Goal: Communication & Community: Answer question/provide support

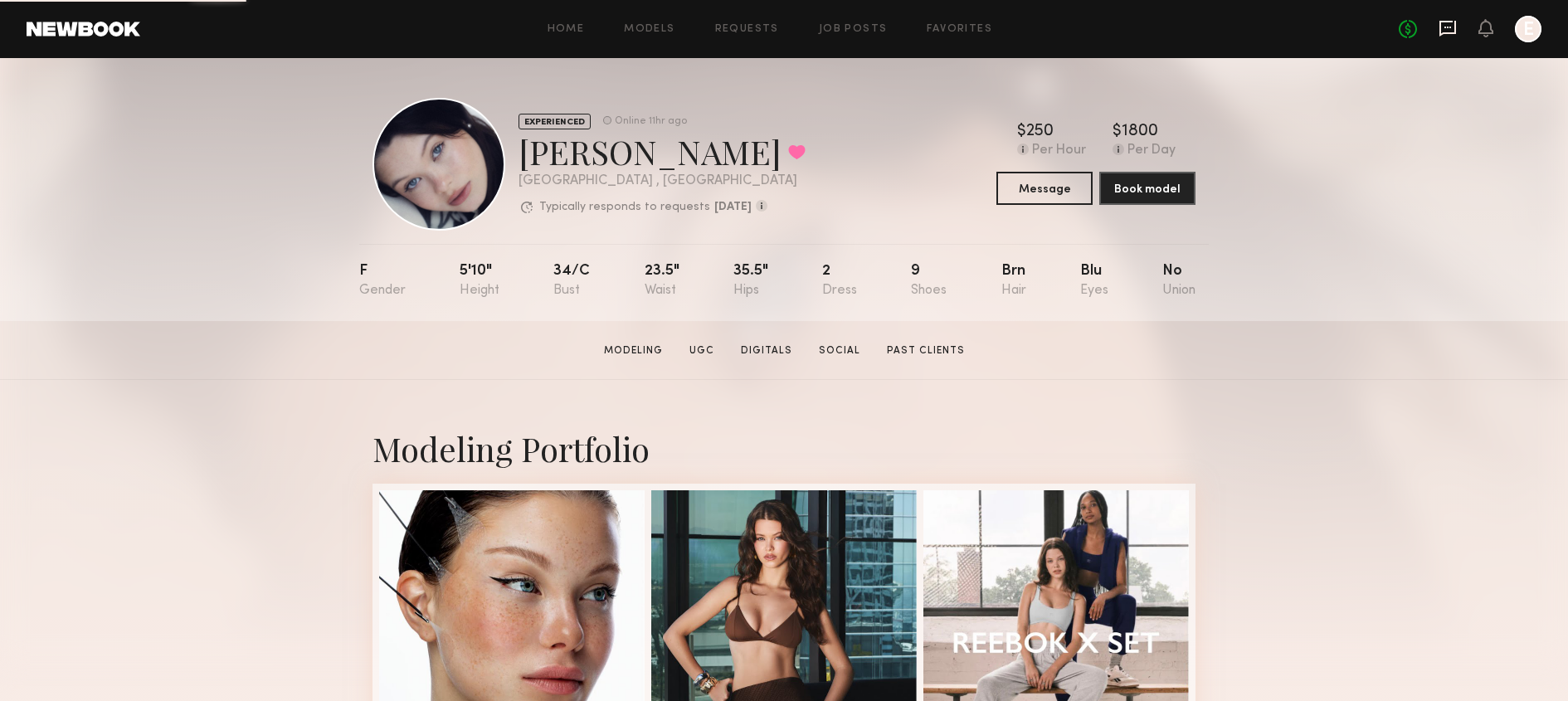
click at [1452, 30] on icon at bounding box center [1448, 28] width 18 height 18
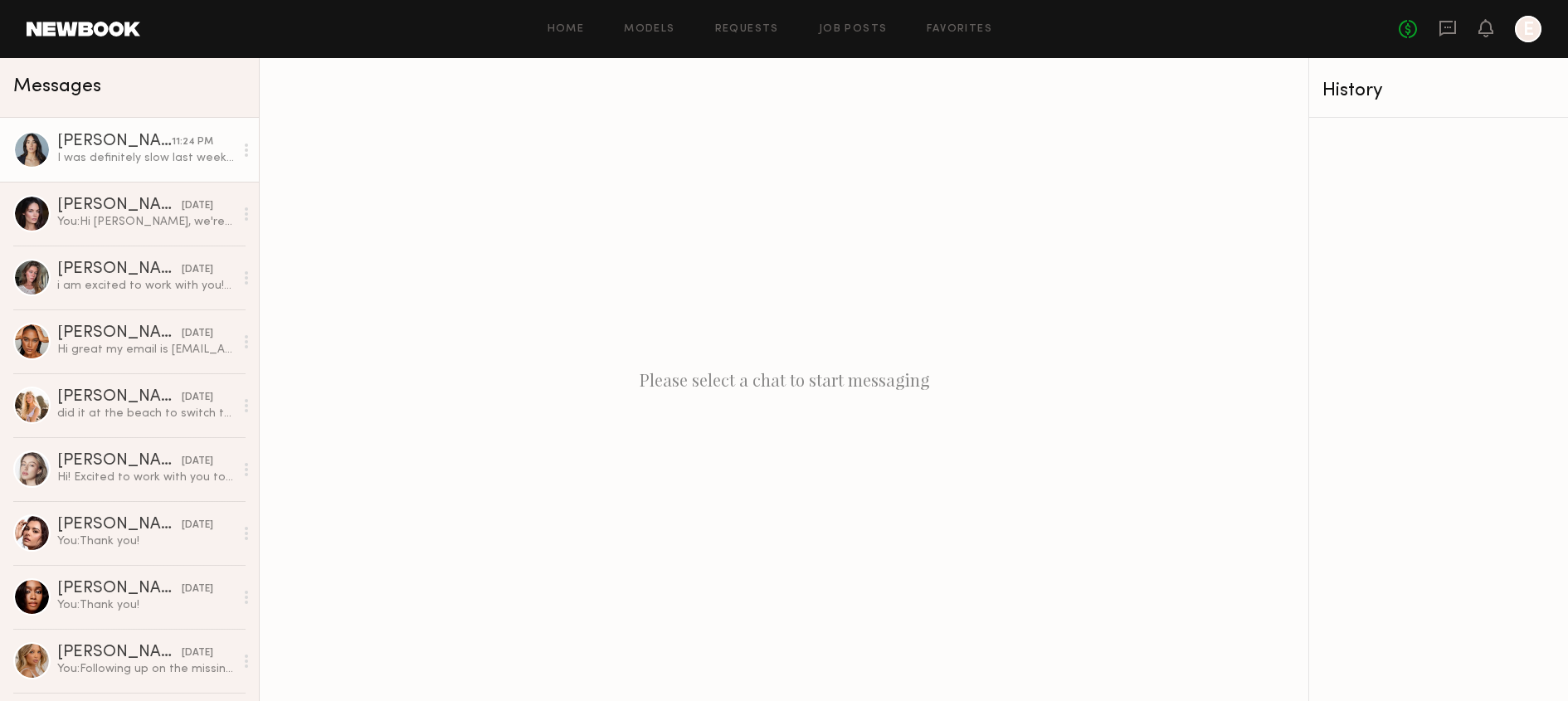
click at [190, 162] on div "I was definitely slow last week and now I am out of town until [DATE] so haven’…" at bounding box center [146, 158] width 177 height 16
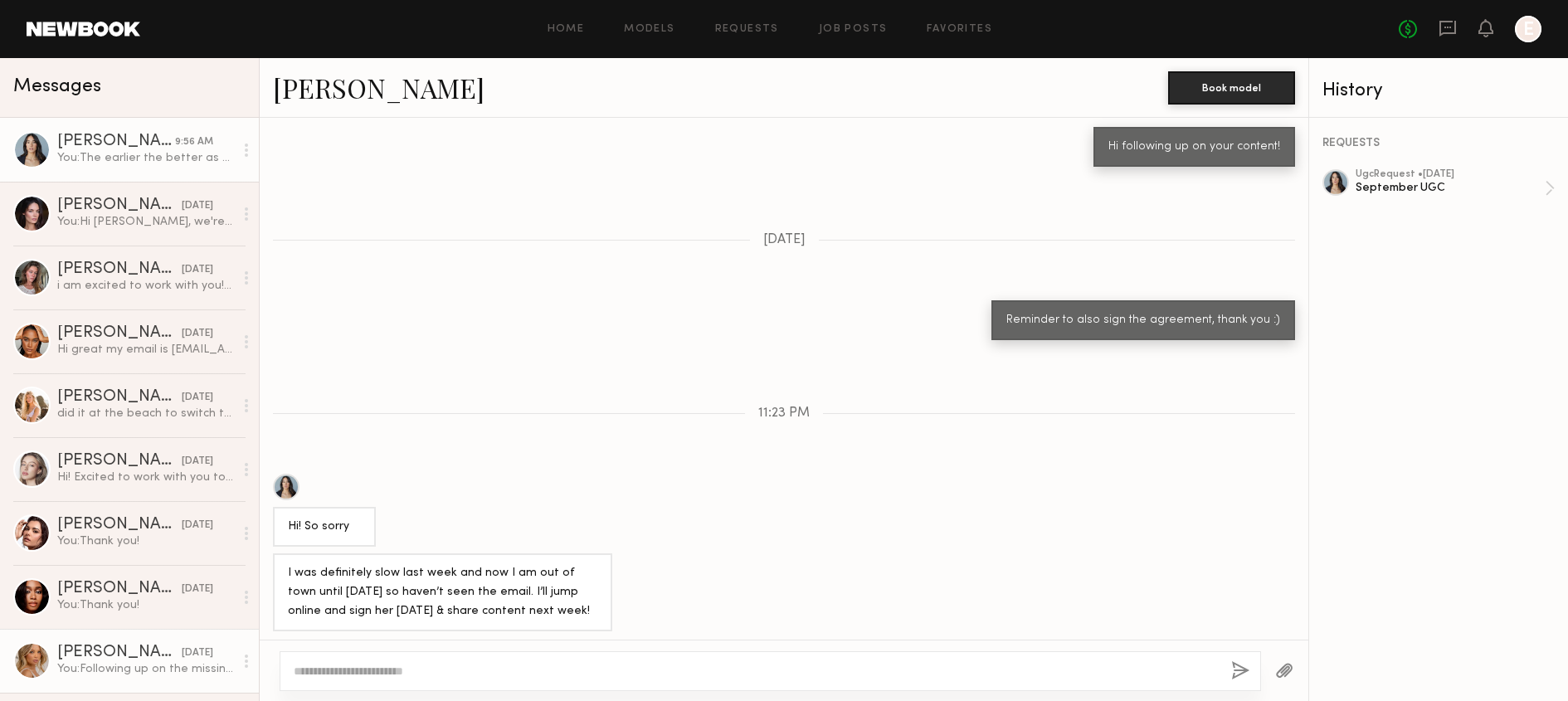
scroll to position [1447, 0]
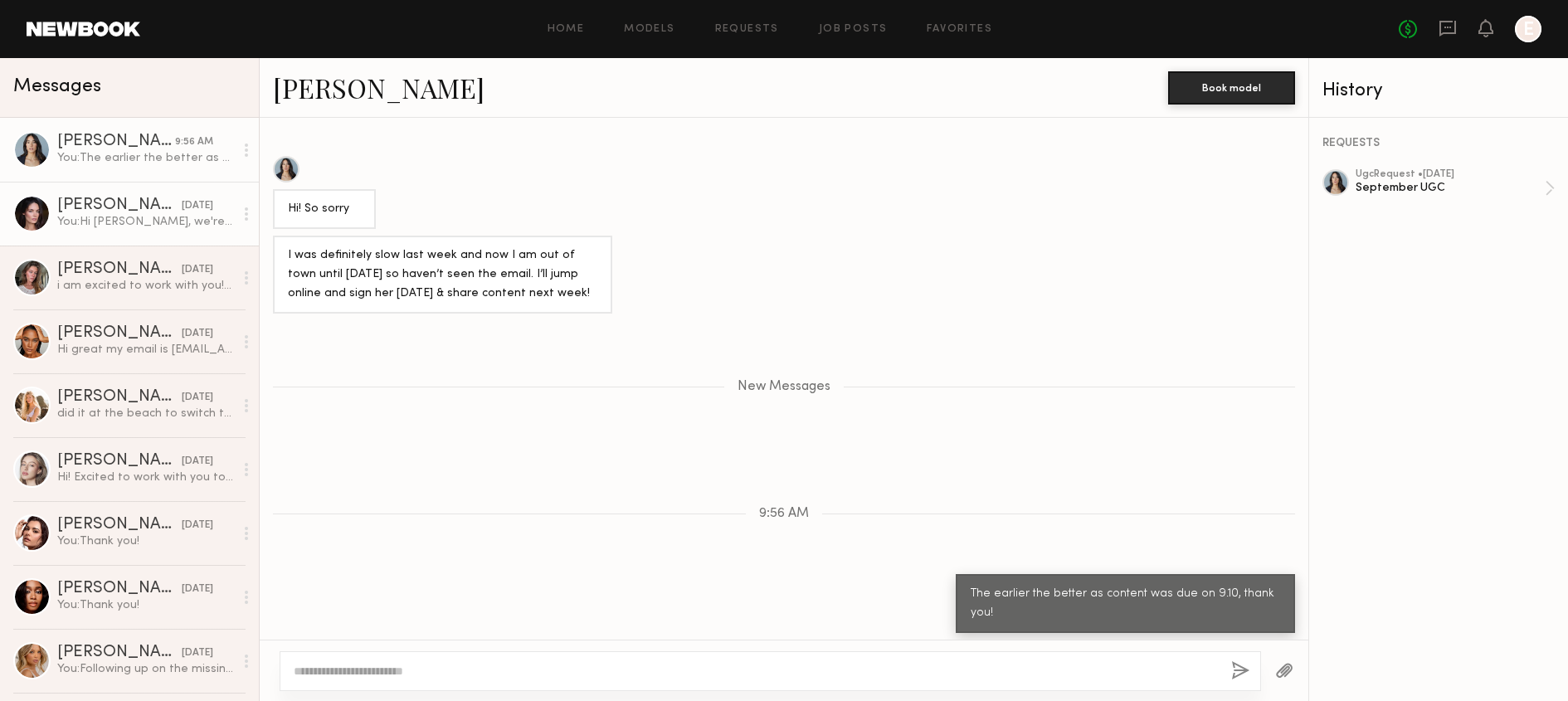
click at [127, 200] on div "[PERSON_NAME]" at bounding box center [120, 205] width 124 height 16
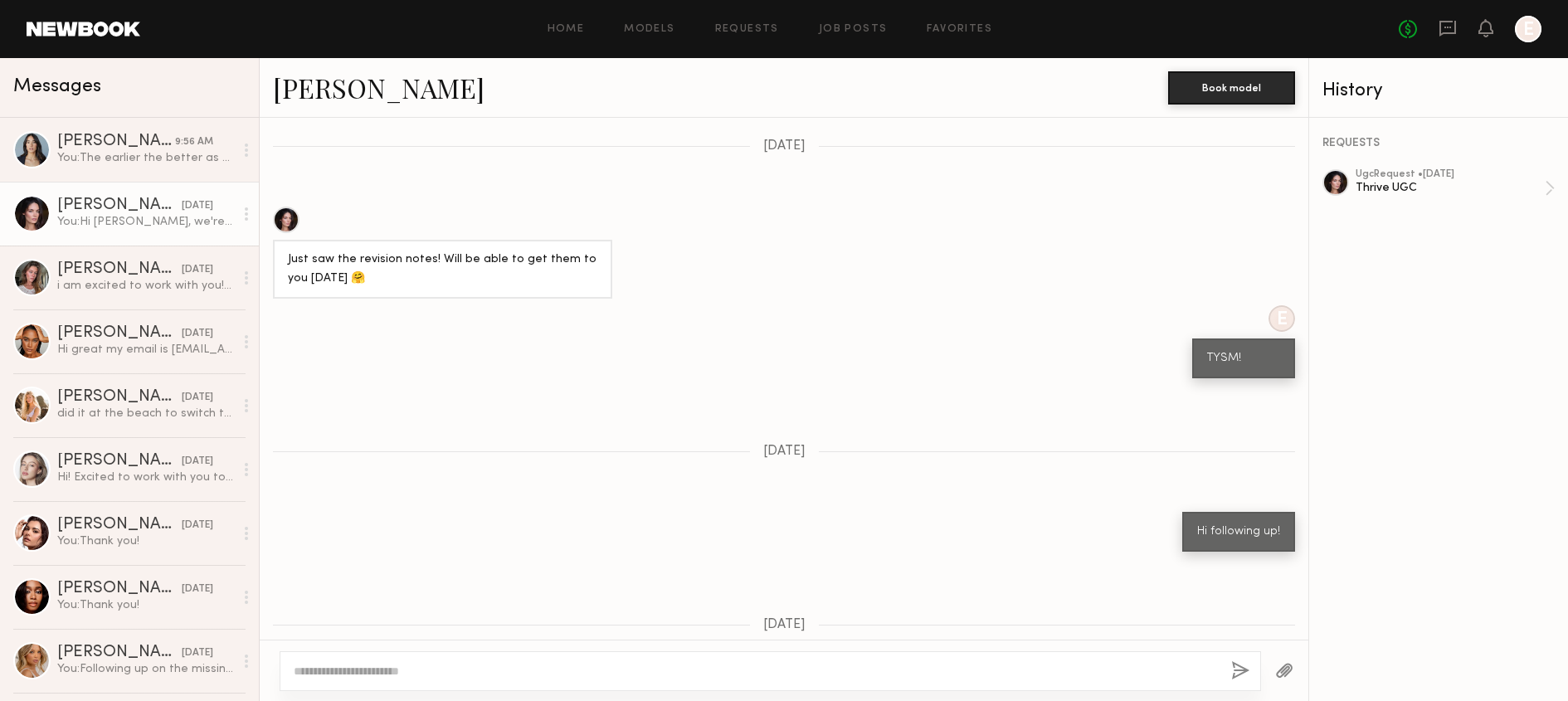
scroll to position [1343, 0]
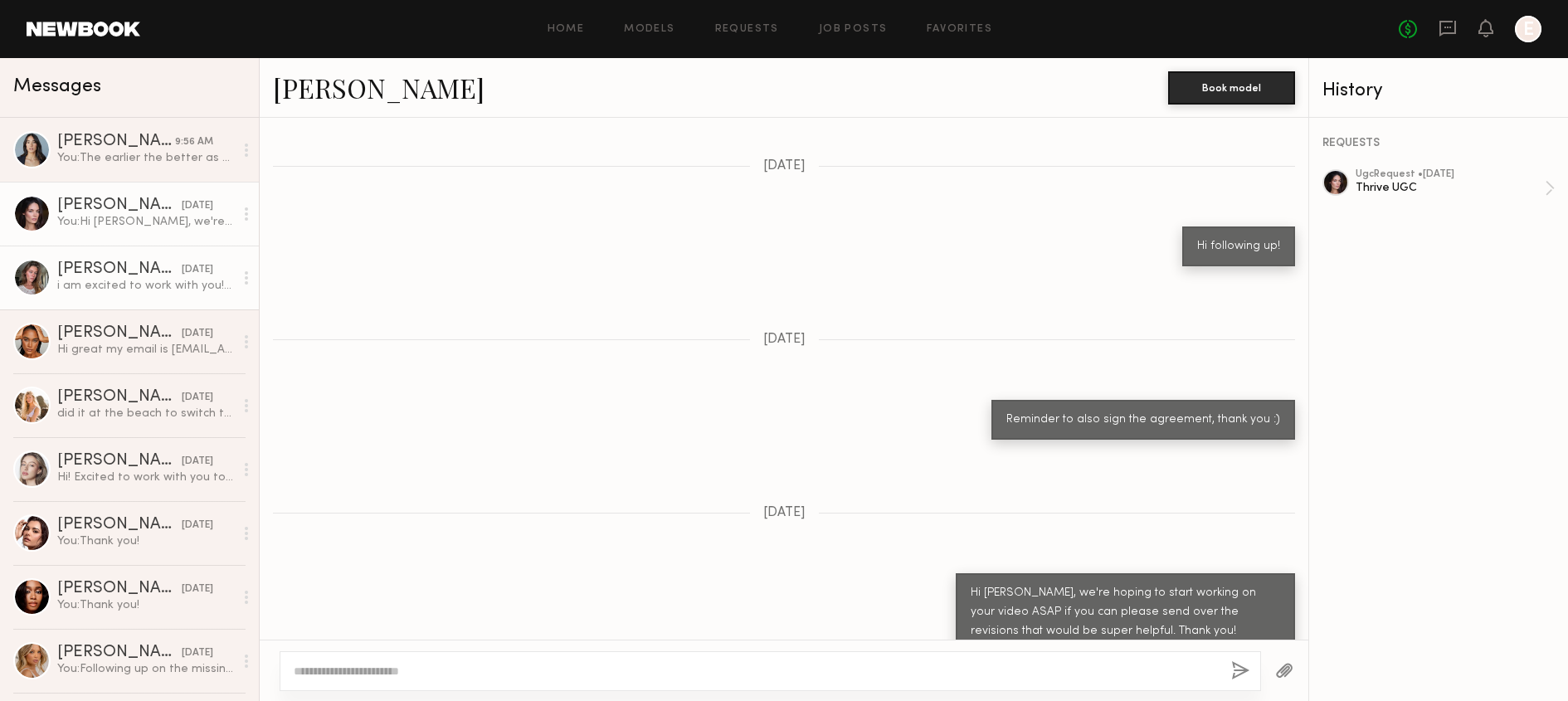
click at [116, 282] on div "i am excited to work with you!💖" at bounding box center [146, 285] width 177 height 16
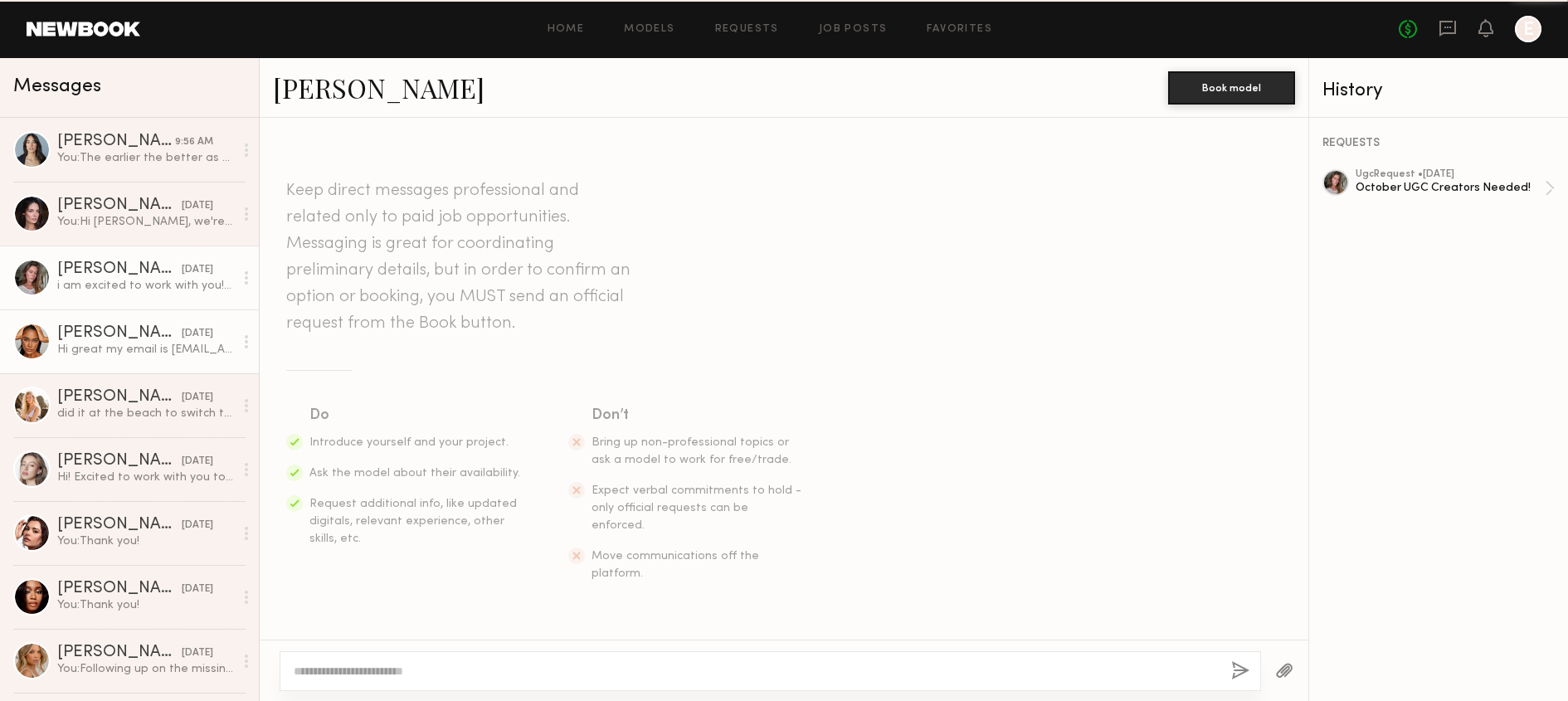
scroll to position [634, 0]
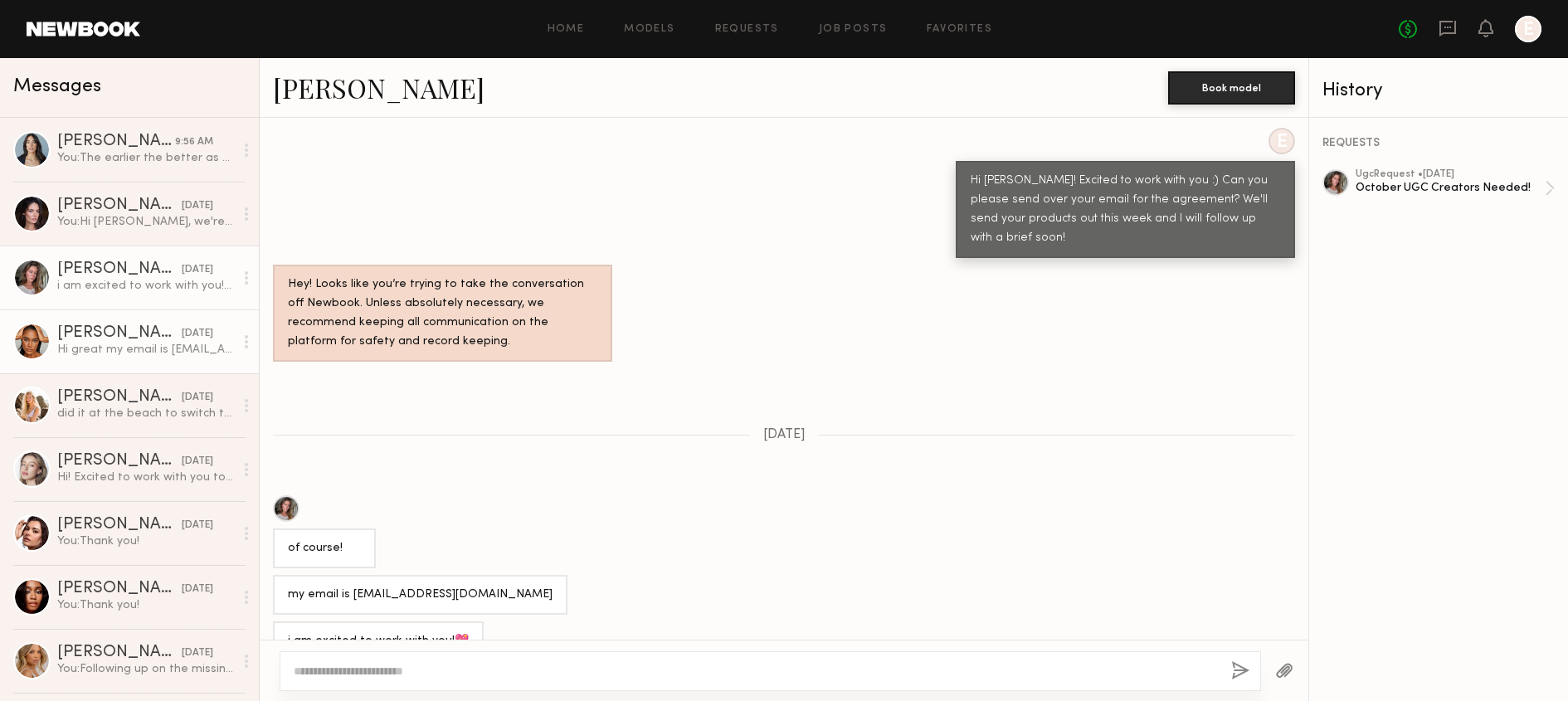
click at [113, 331] on div "[PERSON_NAME]" at bounding box center [120, 333] width 124 height 16
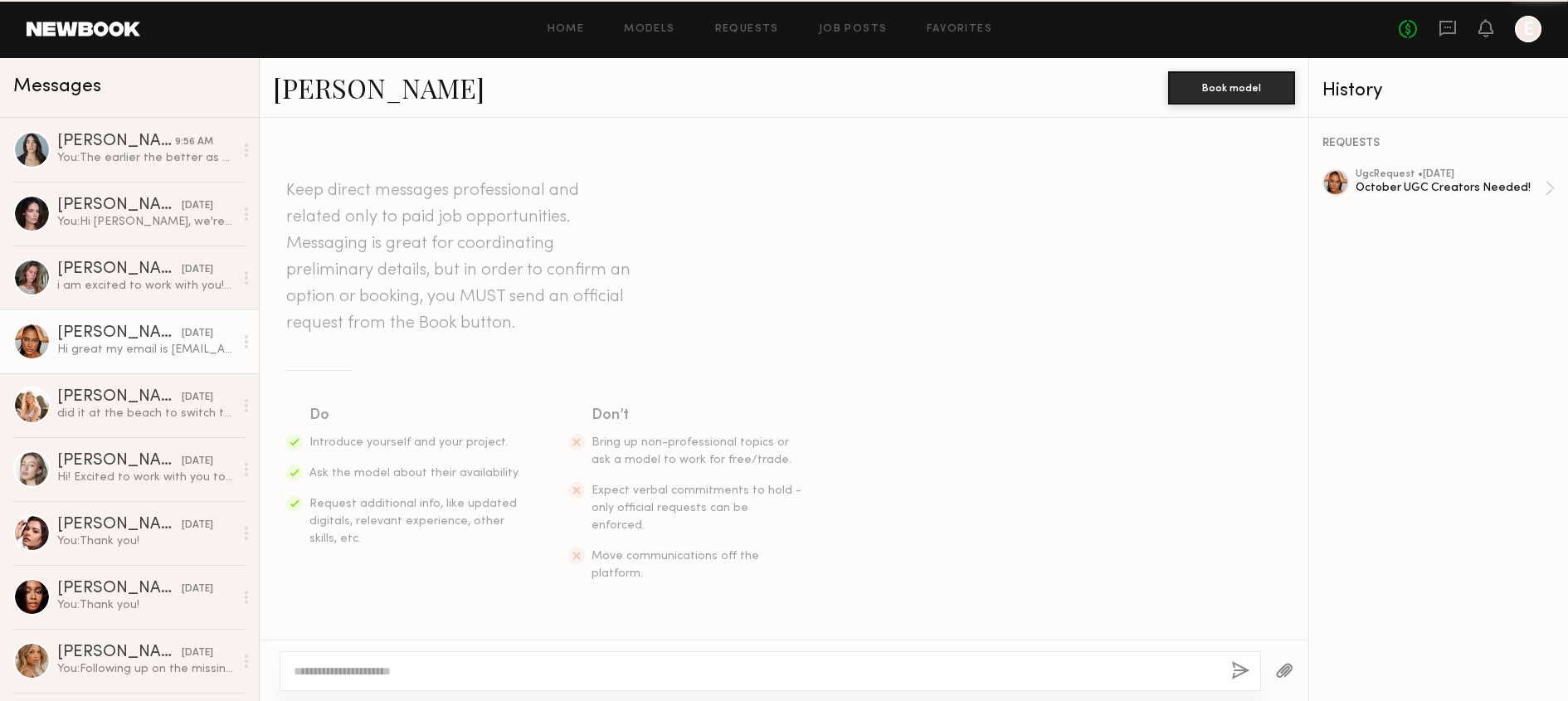
scroll to position [382, 0]
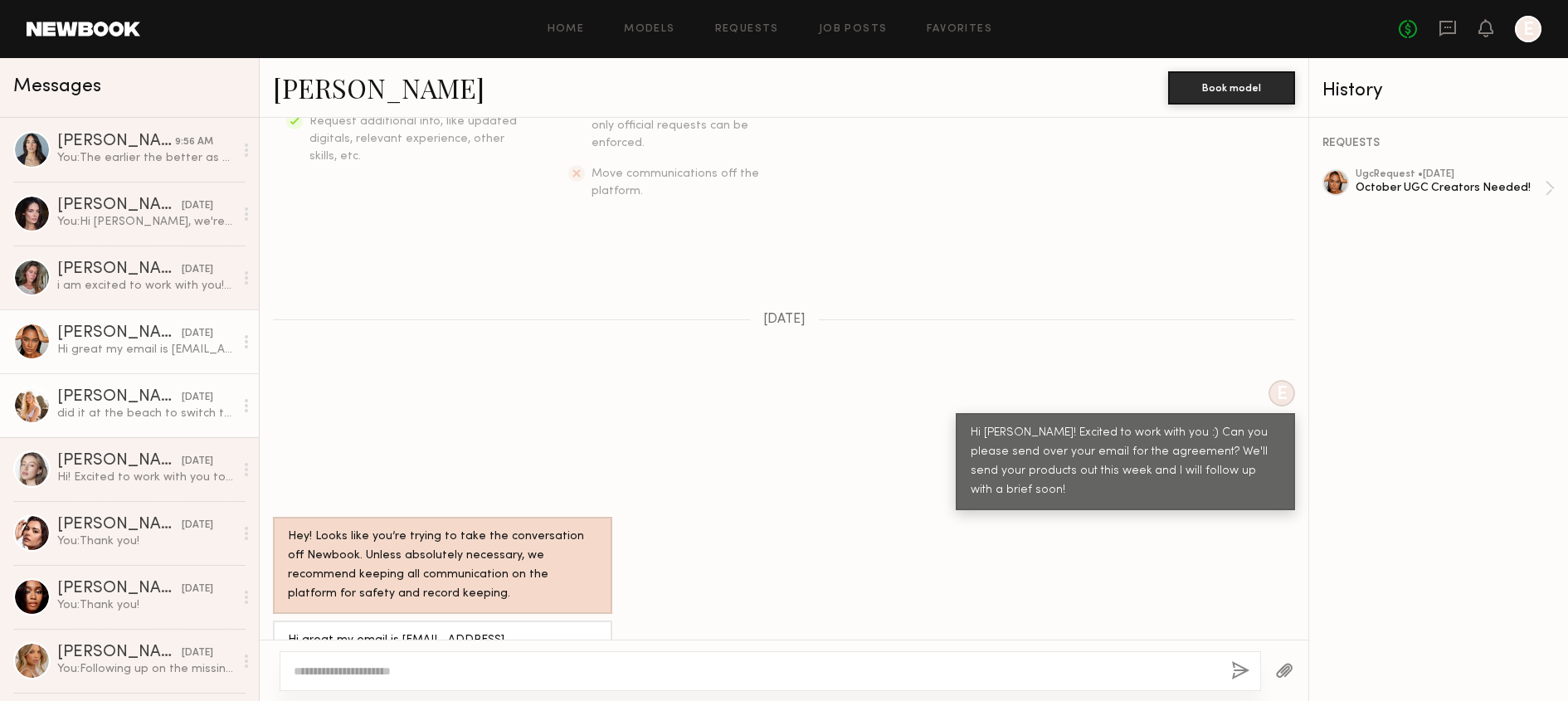
click at [124, 399] on div "[PERSON_NAME]" at bounding box center [120, 397] width 124 height 16
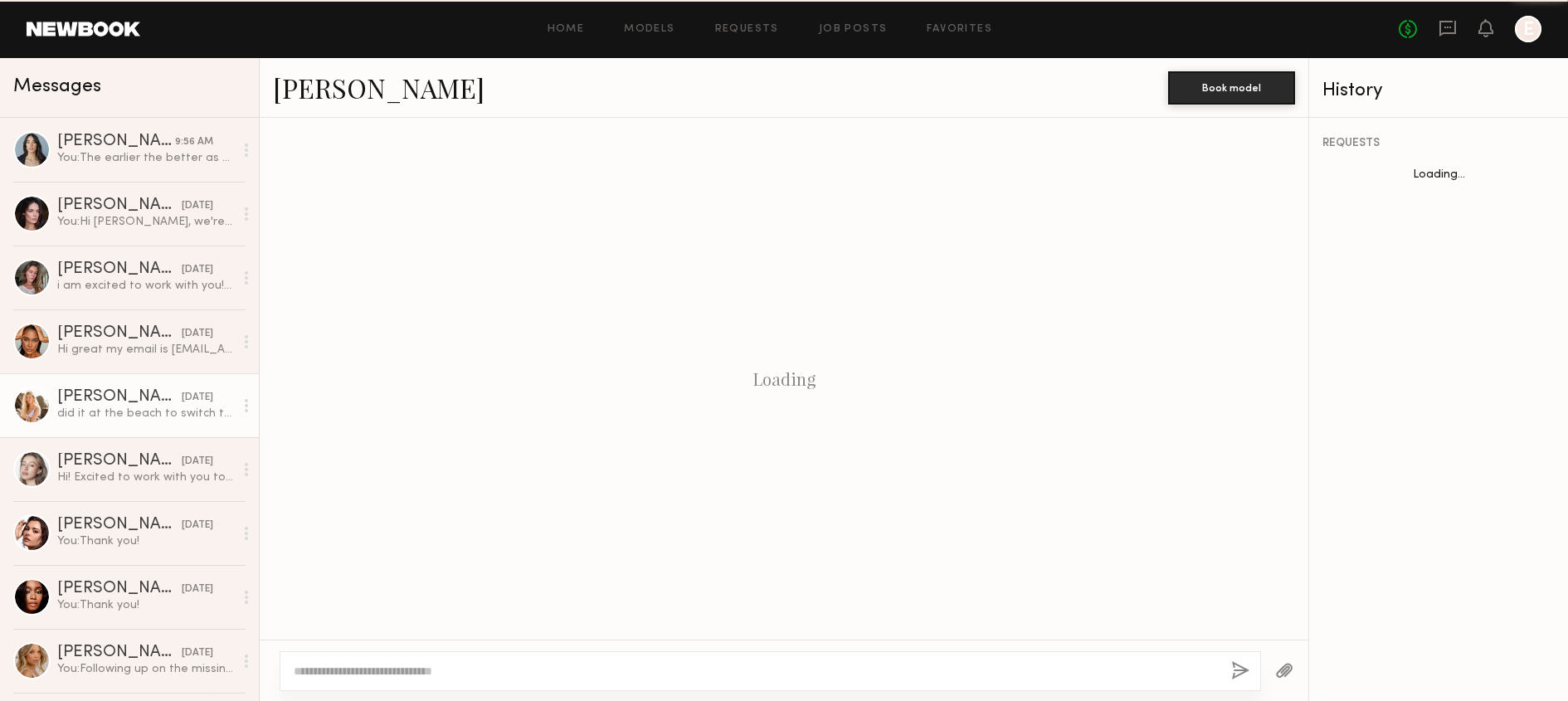
scroll to position [915, 0]
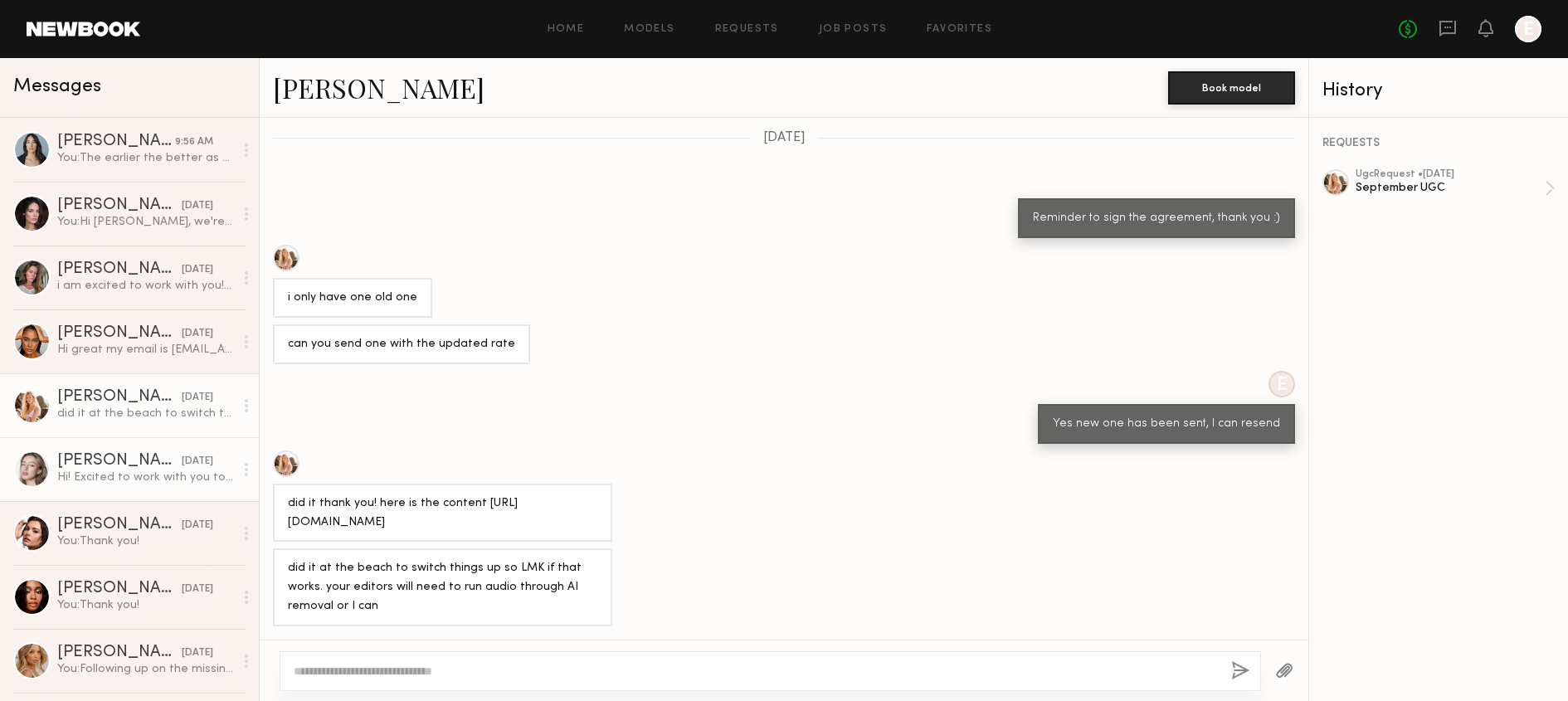
click at [133, 465] on div "[PERSON_NAME]" at bounding box center [120, 461] width 124 height 16
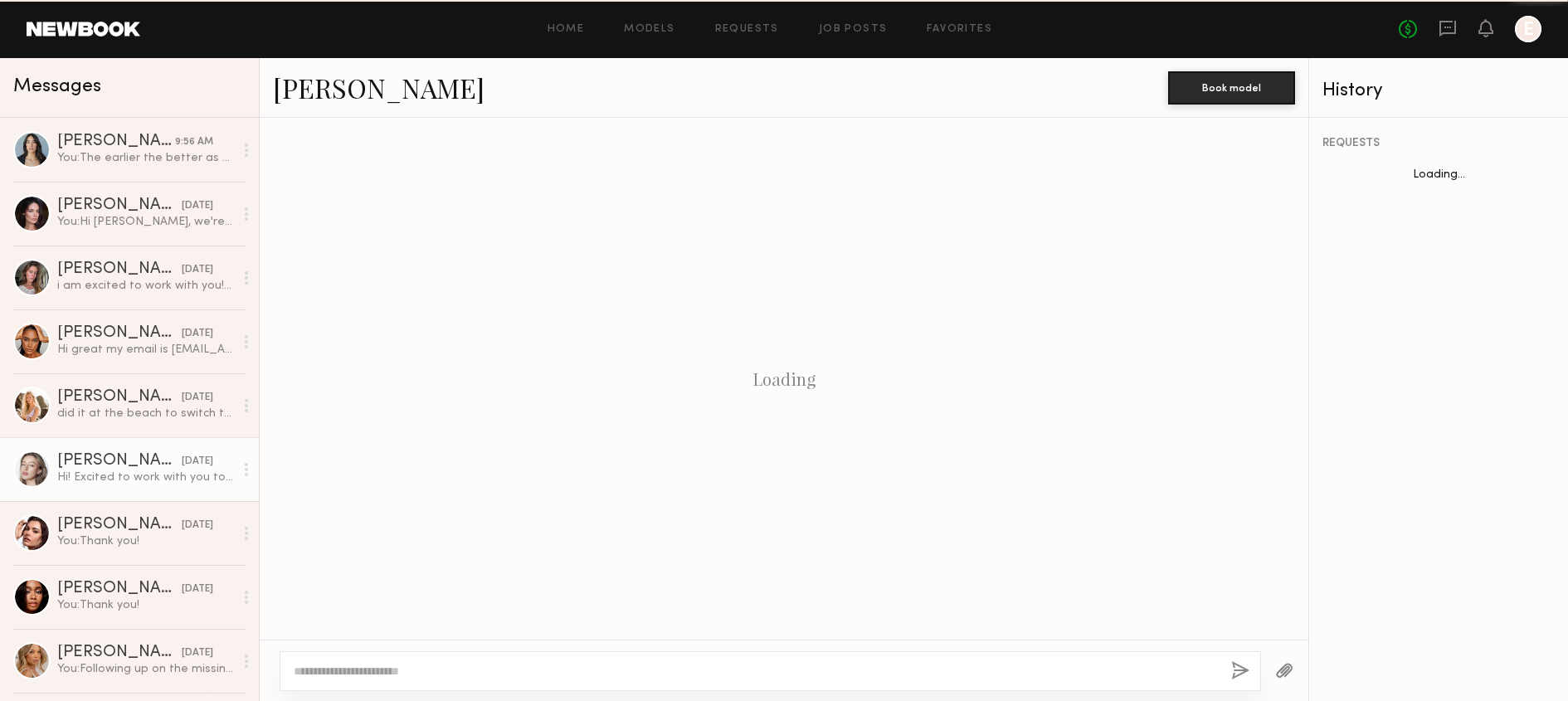
scroll to position [402, 0]
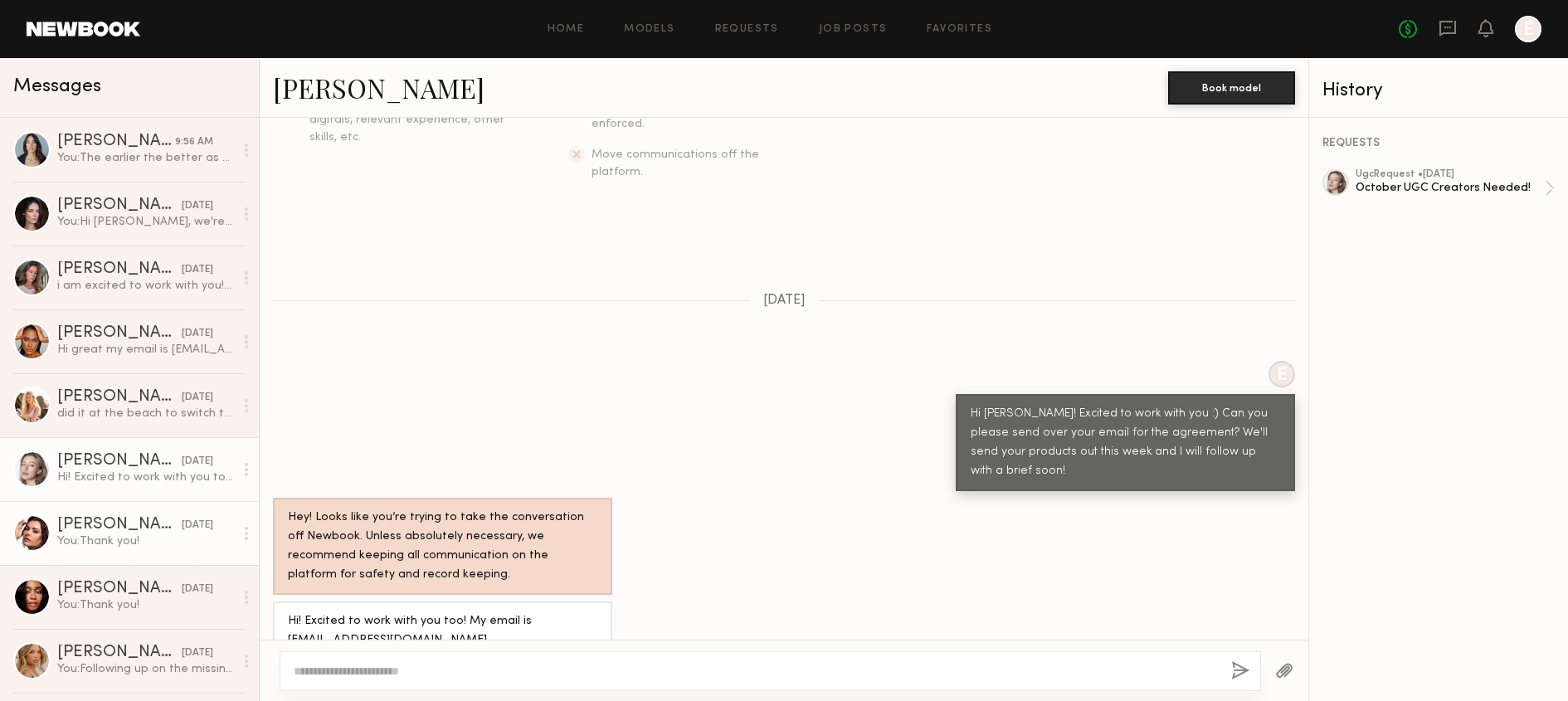
click at [130, 551] on link "[PERSON_NAME] [DATE] You: Thank you!" at bounding box center [130, 533] width 259 height 64
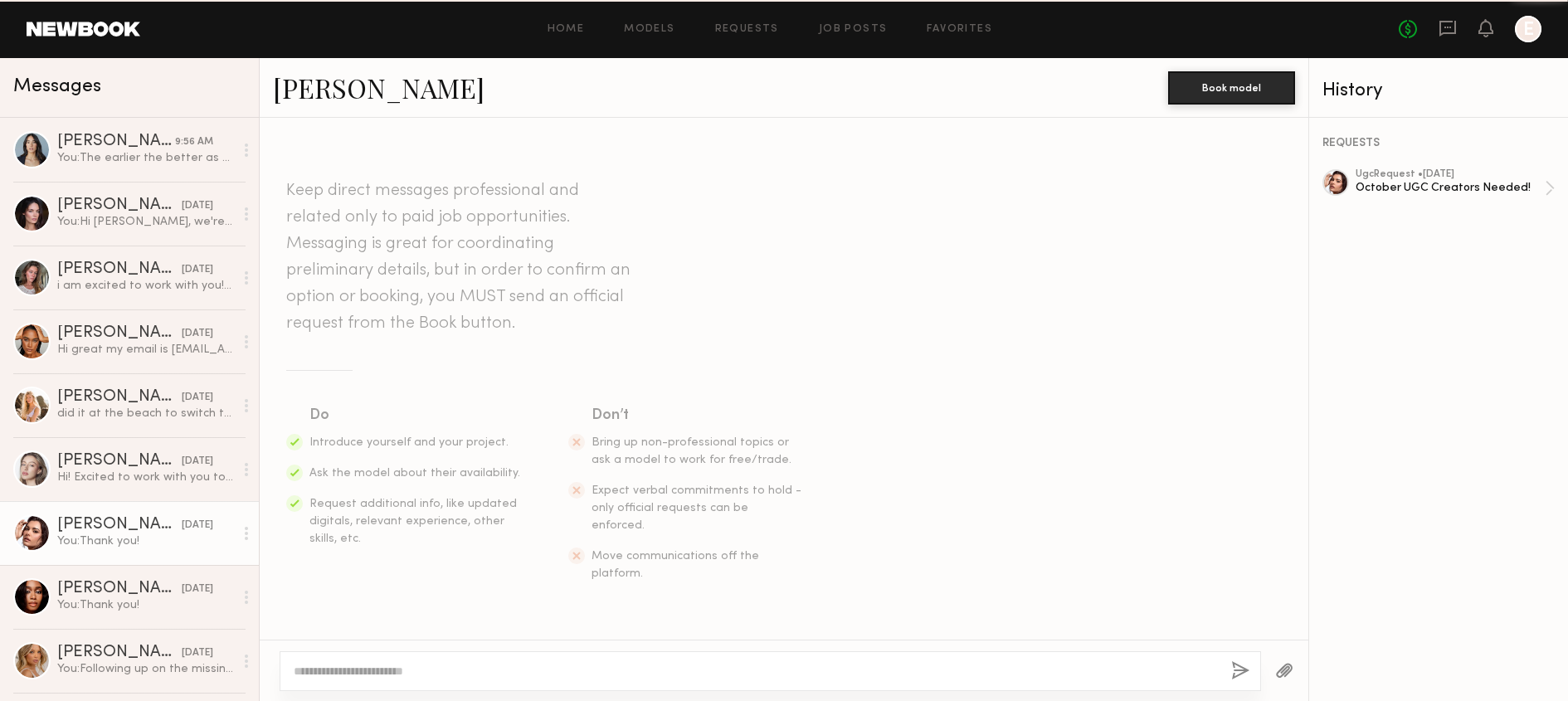
scroll to position [462, 0]
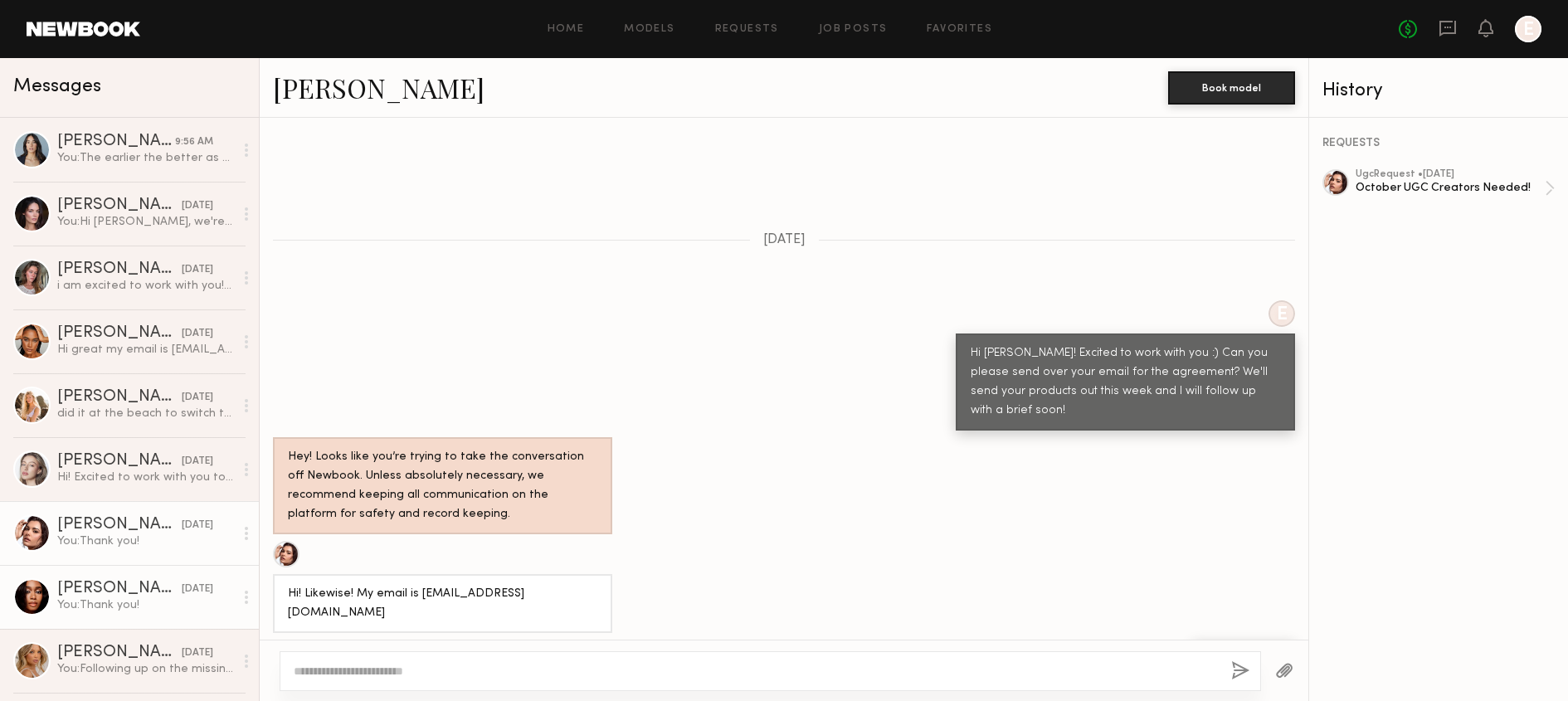
click at [137, 599] on div "You: Thank you!" at bounding box center [146, 604] width 177 height 16
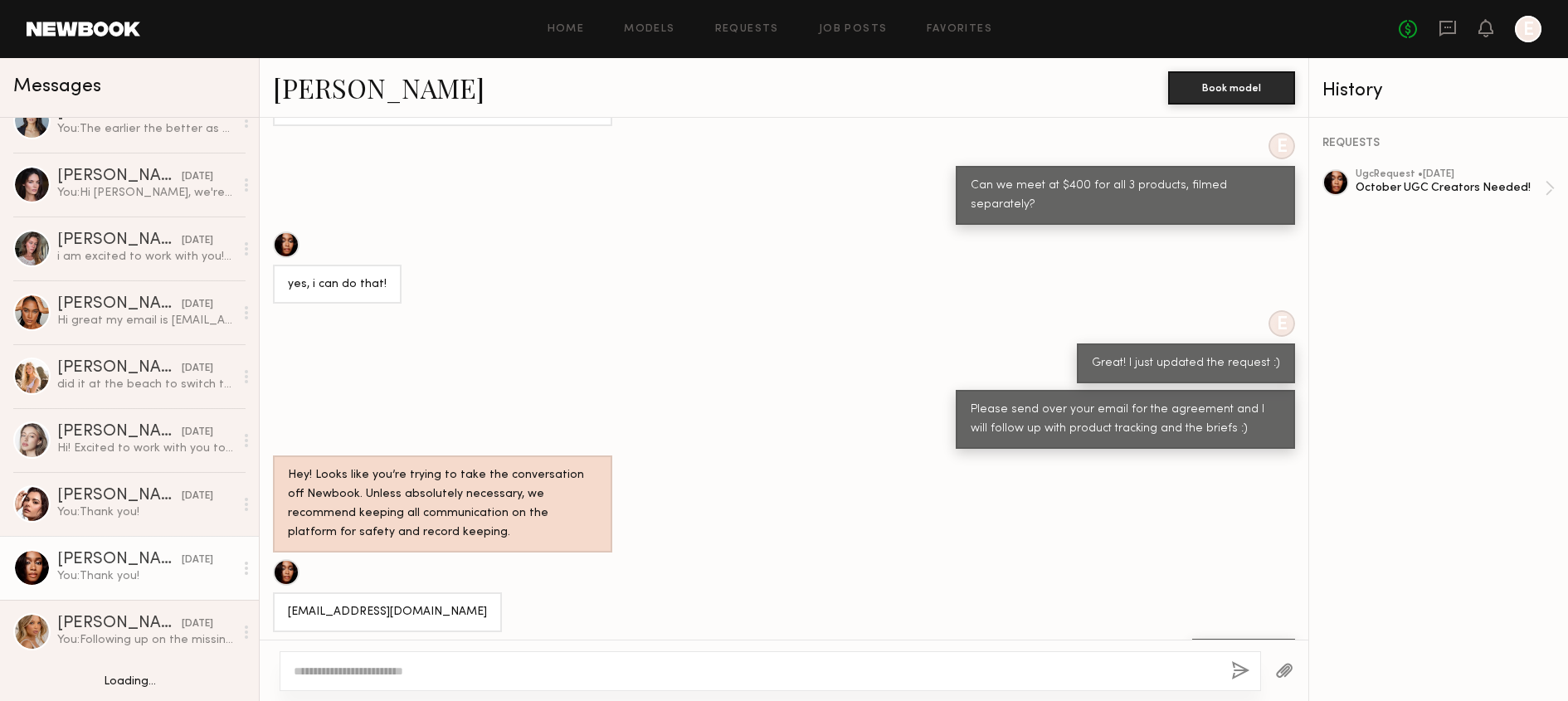
scroll to position [31, 0]
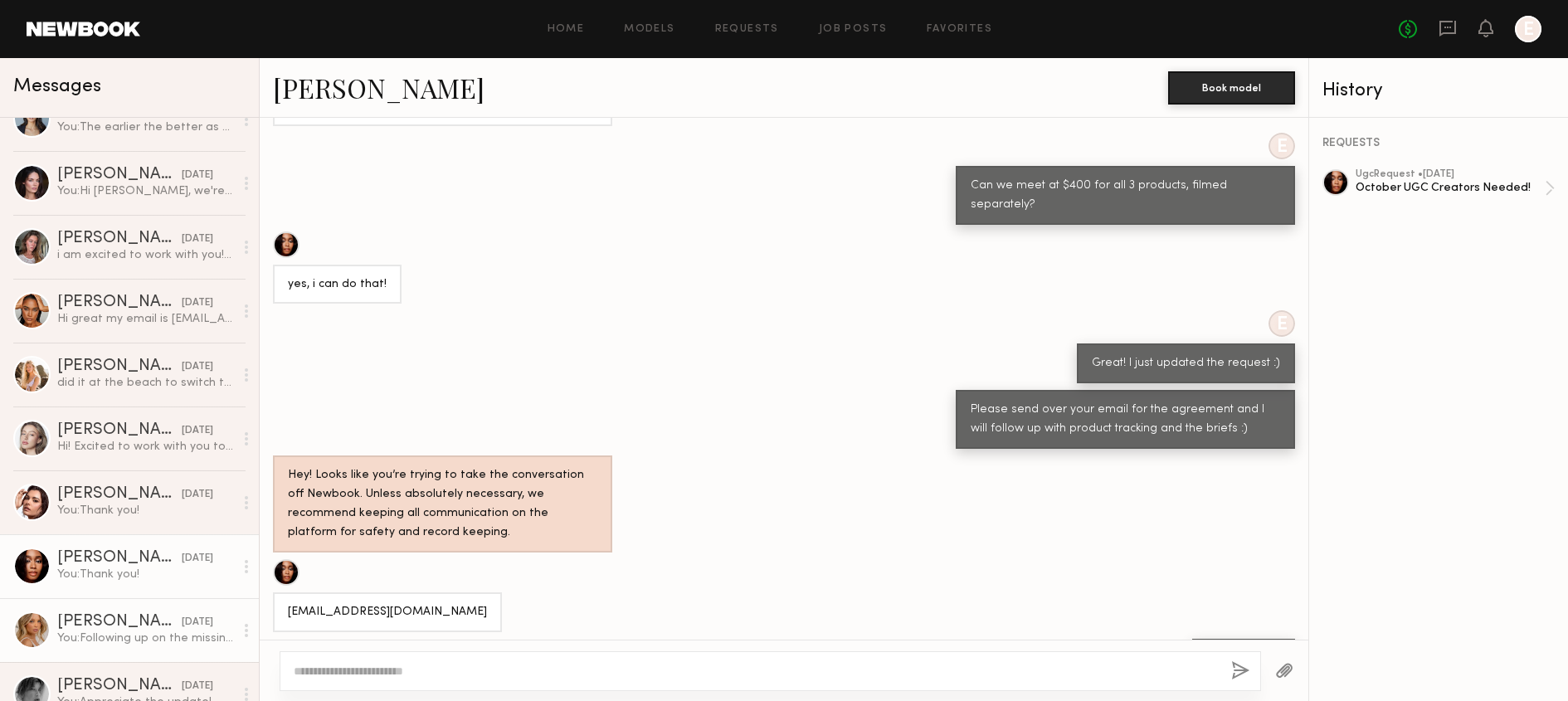
click at [136, 614] on div "[PERSON_NAME]" at bounding box center [120, 623] width 124 height 16
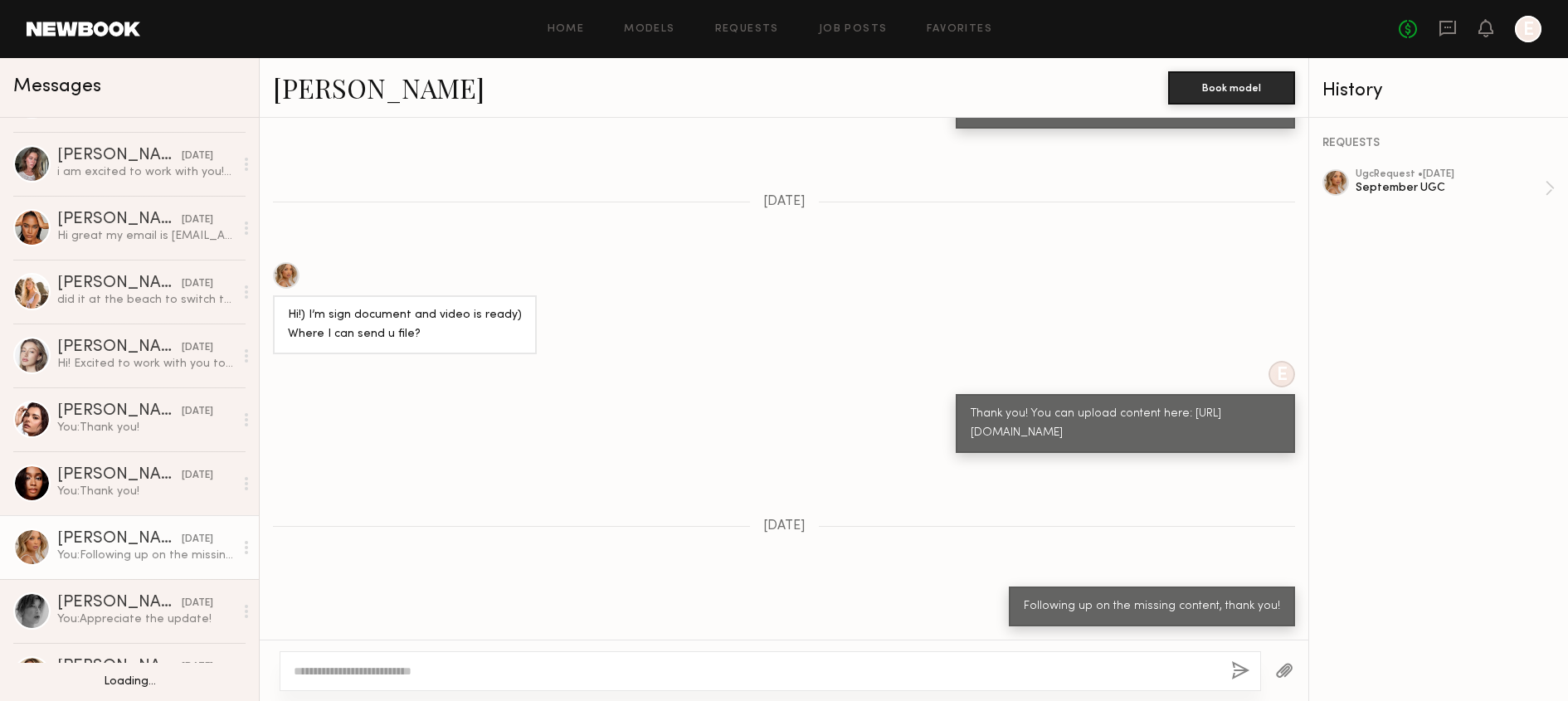
scroll to position [110, 0]
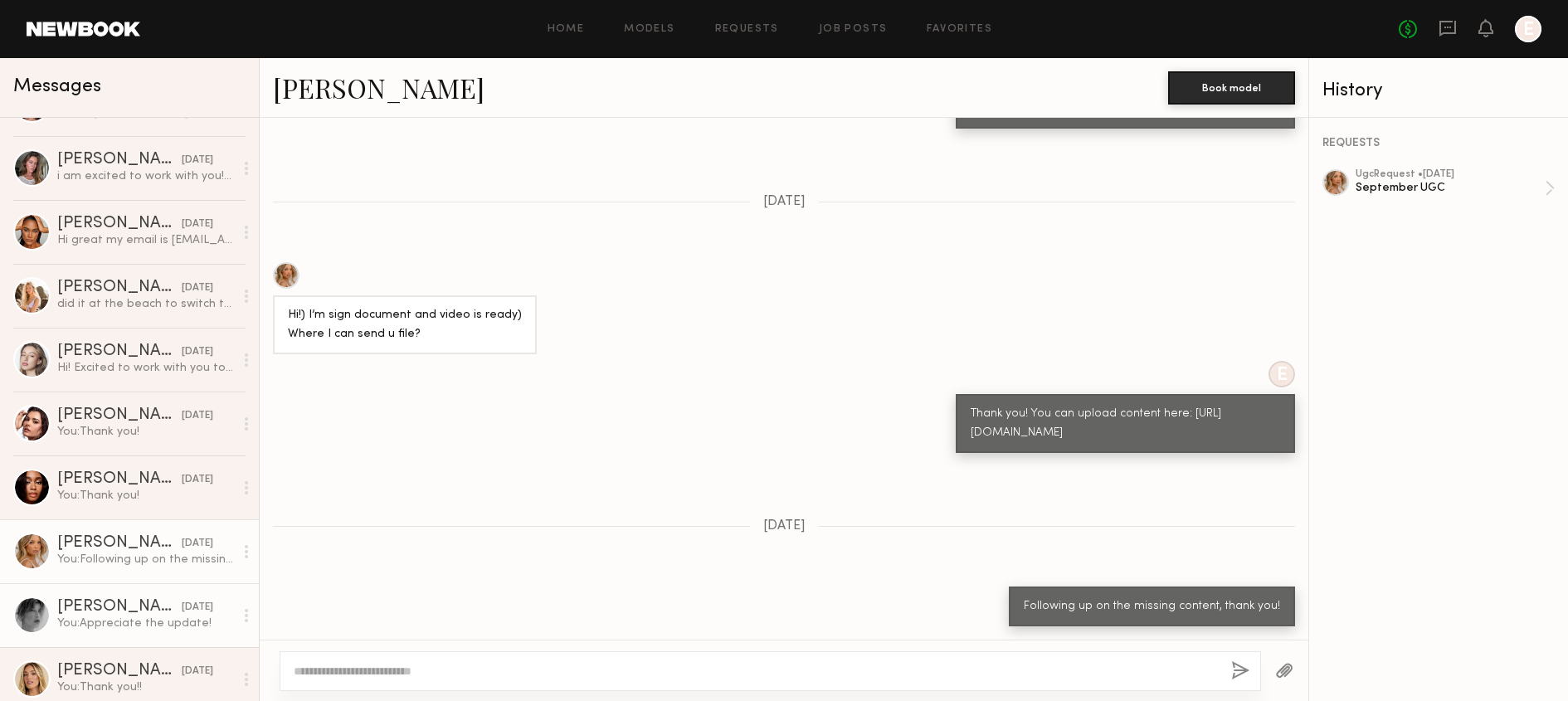
click at [137, 615] on div "You: Appreciate the update!" at bounding box center [146, 623] width 177 height 16
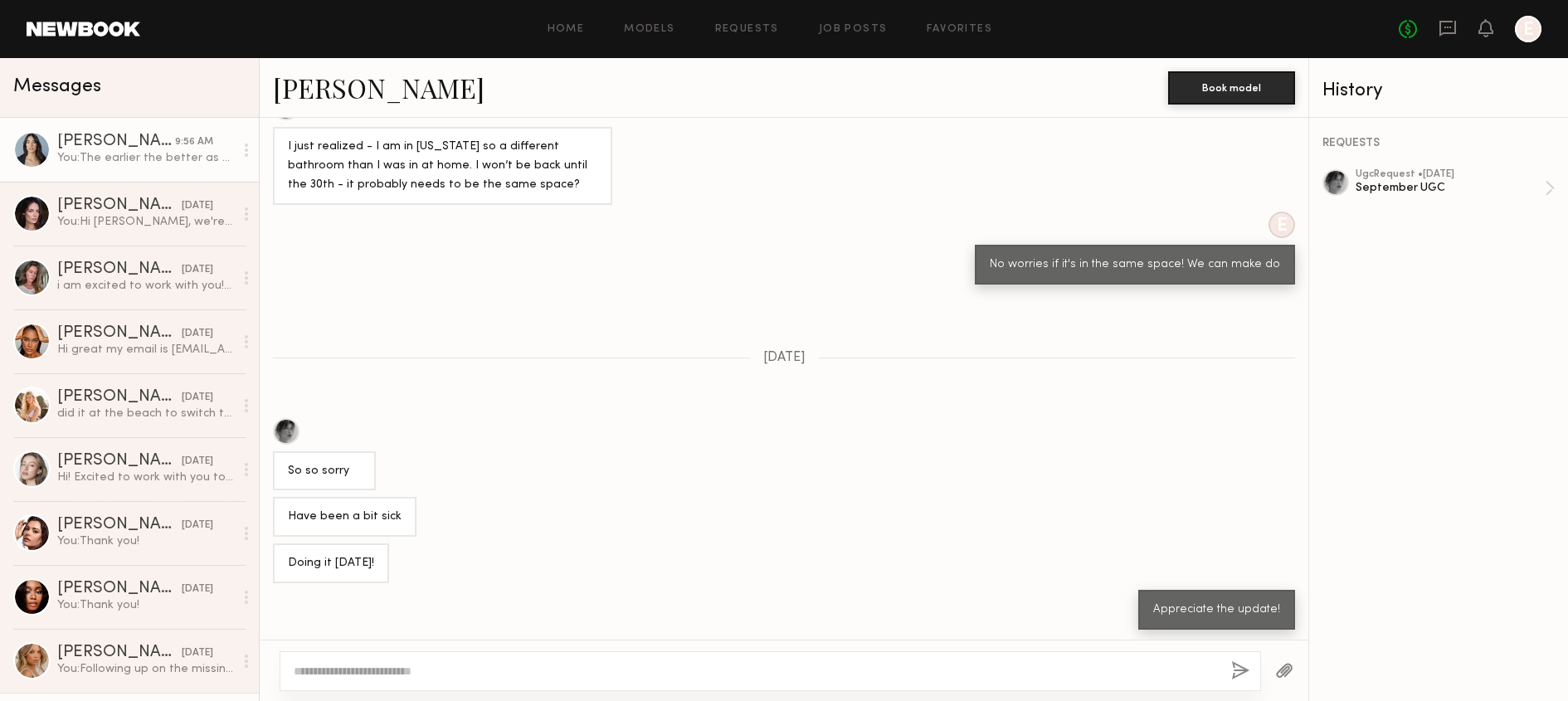
click at [165, 151] on div "You: The earlier the better as content was due on 9.10, thank you!" at bounding box center [146, 158] width 177 height 16
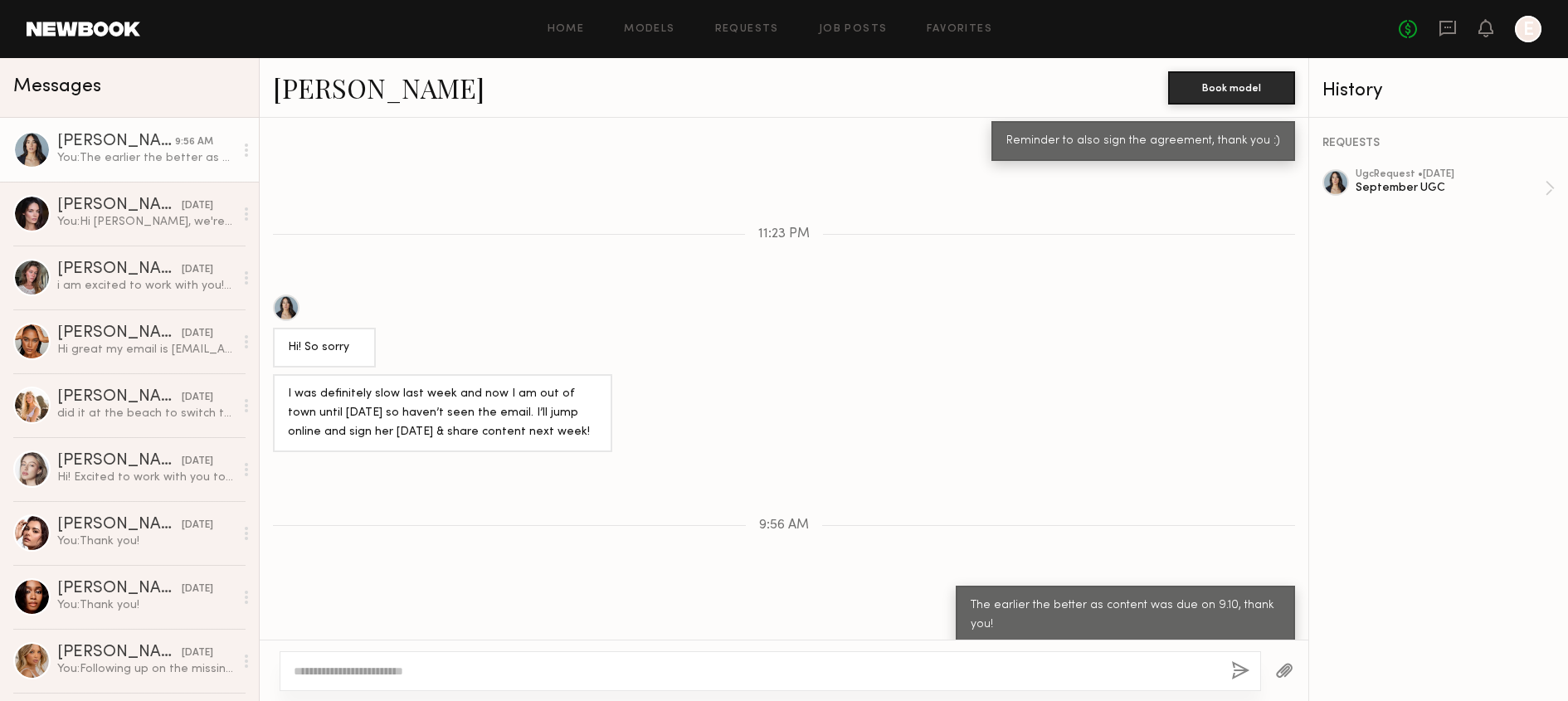
scroll to position [1321, 0]
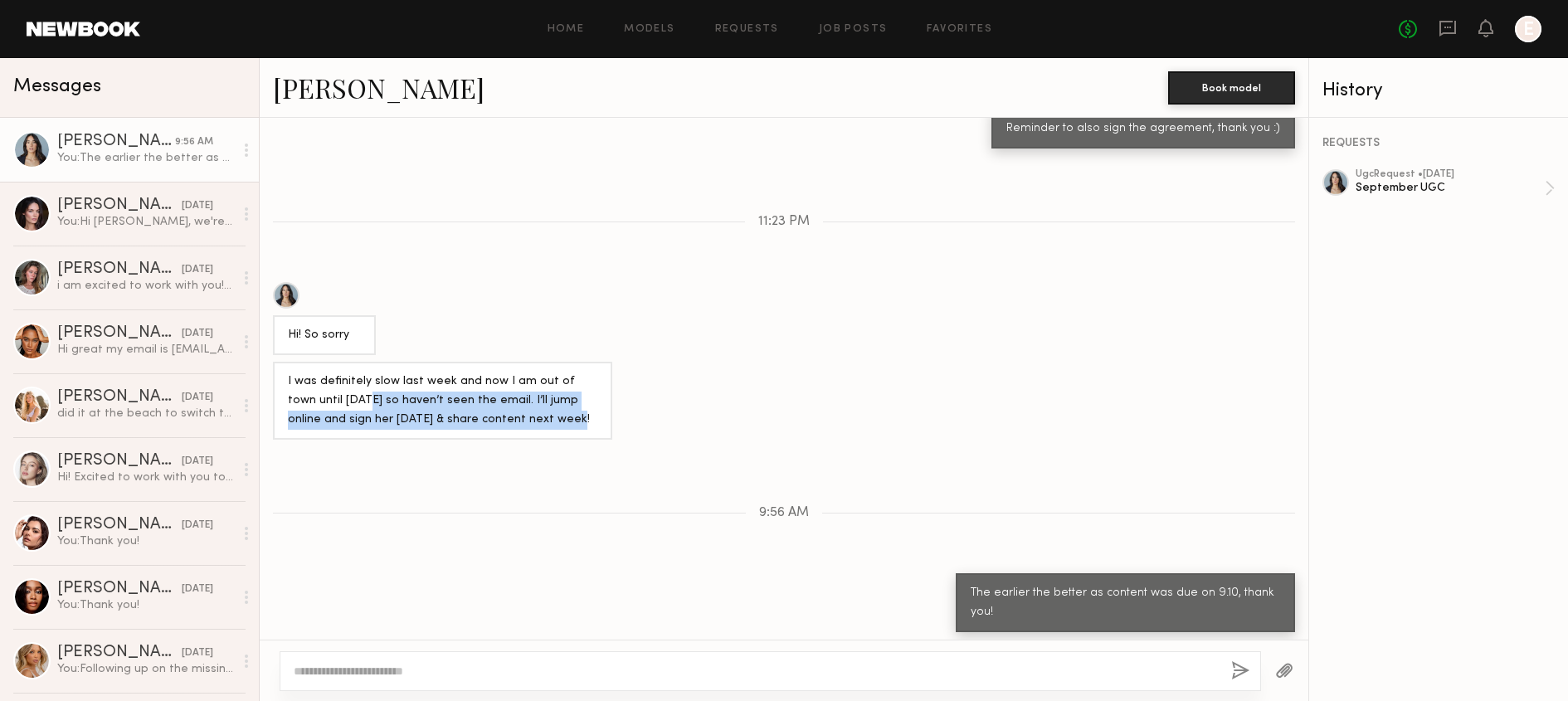
drag, startPoint x: 339, startPoint y: 388, endPoint x: 539, endPoint y: 438, distance: 206.2
click at [538, 437] on div "Loading E Hi! Can you please send over your email for the agreement? Hey! Looks…" at bounding box center [783, 379] width 1049 height 522
click at [591, 431] on div "I was definitely slow last week and now I am out of town until [DATE] so haven’…" at bounding box center [443, 400] width 340 height 78
